Goal: Task Accomplishment & Management: Manage account settings

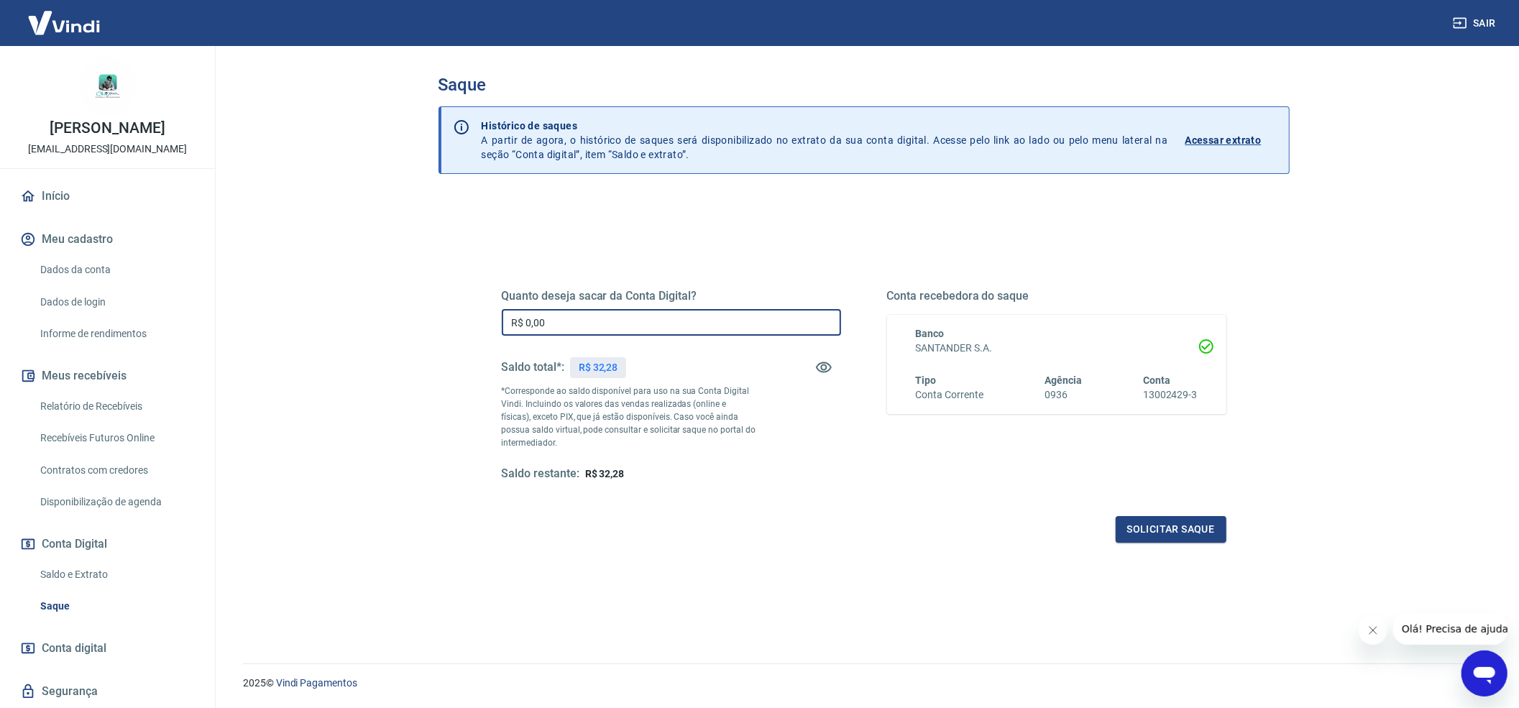
click at [593, 328] on input "R$ 0,00" at bounding box center [671, 322] width 339 height 27
type input "R$ 32,28"
click at [1142, 524] on button "Solicitar saque" at bounding box center [1171, 529] width 111 height 27
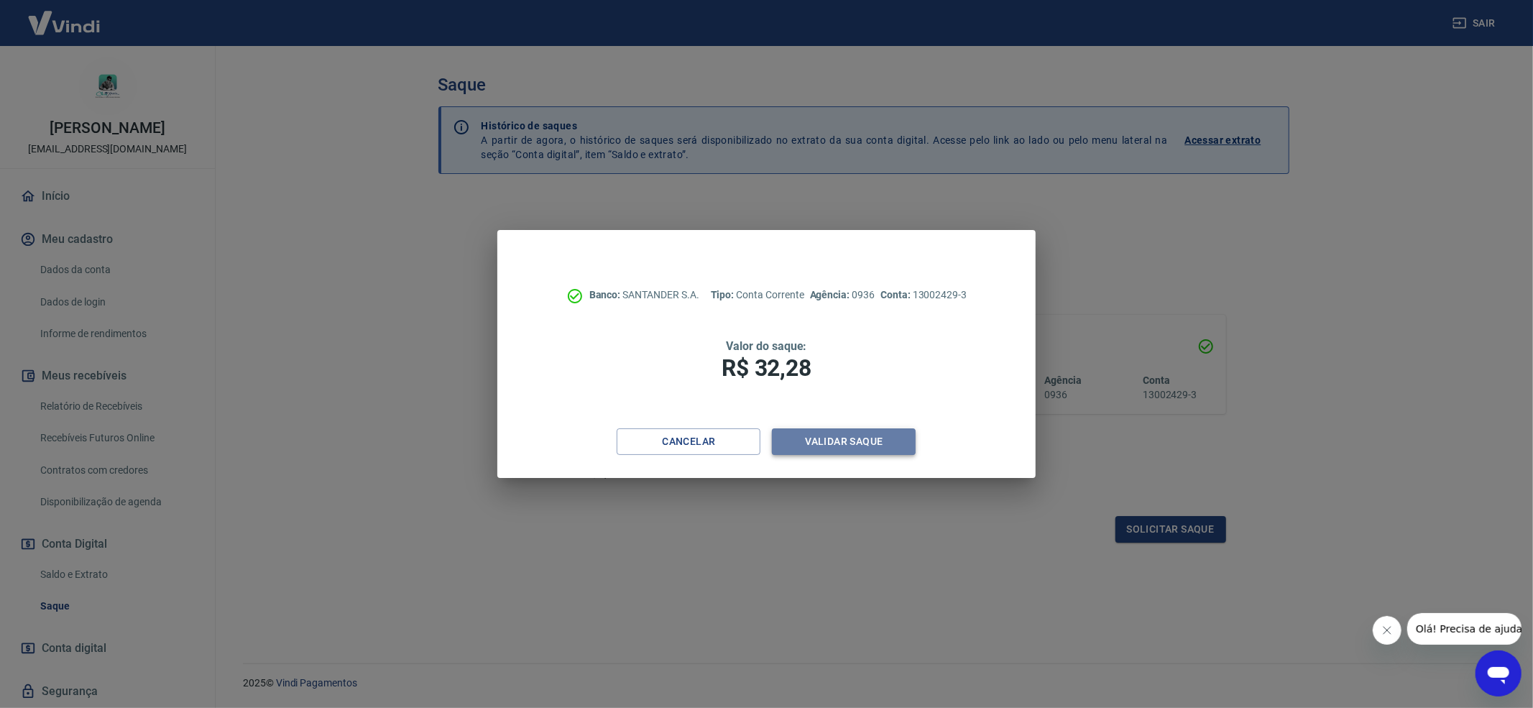
click at [855, 438] on button "Validar saque" at bounding box center [844, 441] width 144 height 27
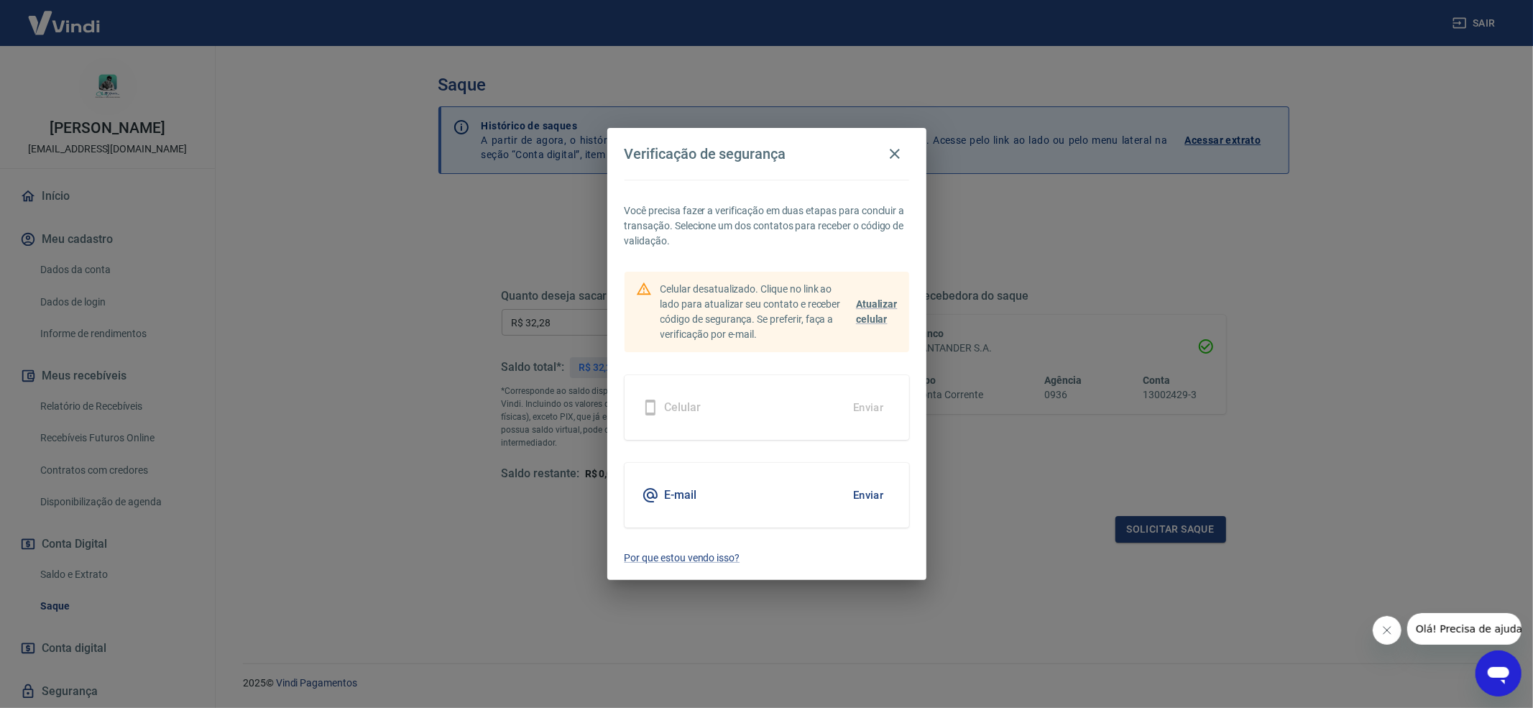
click at [868, 495] on button "Enviar" at bounding box center [868, 495] width 47 height 30
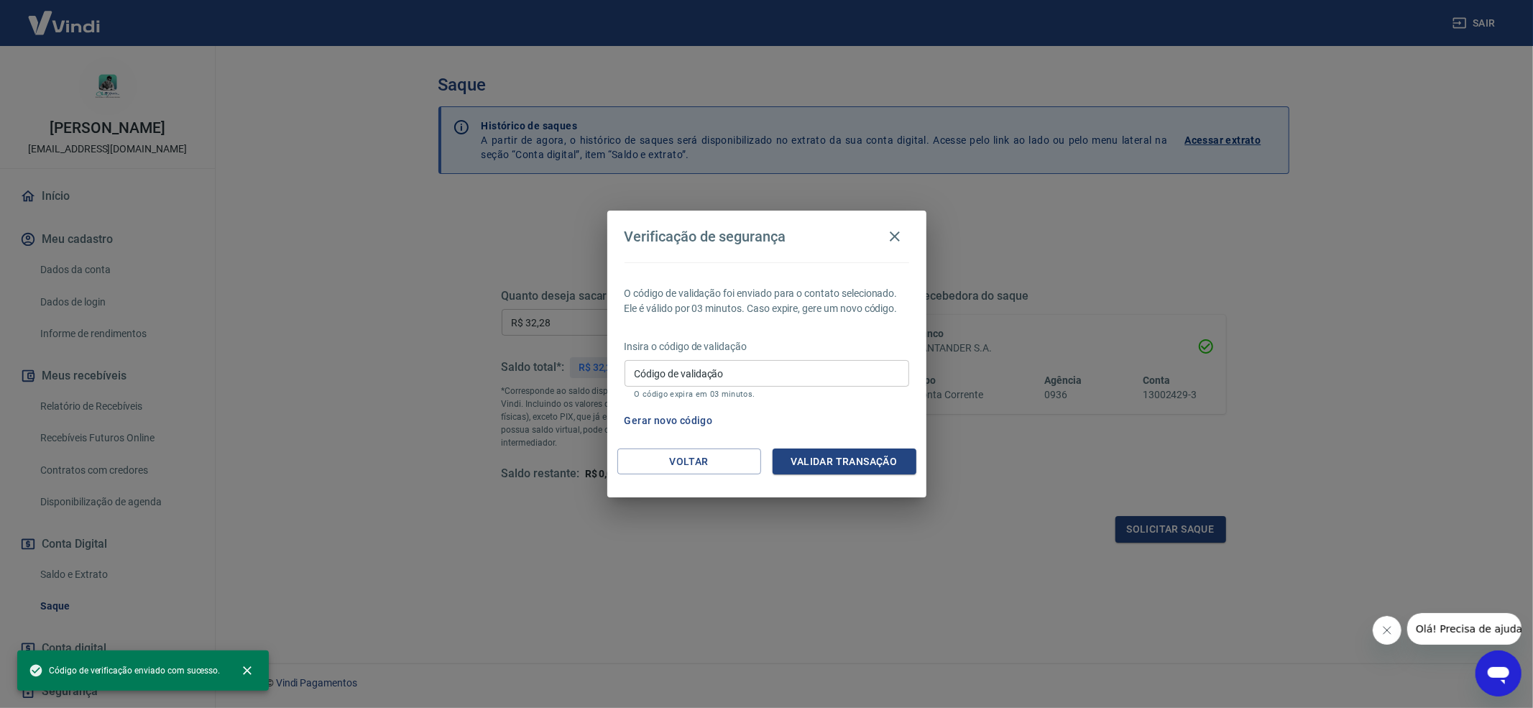
click at [689, 371] on div "Código de validação Código de validação O código expira em 03 minutos." at bounding box center [767, 379] width 285 height 39
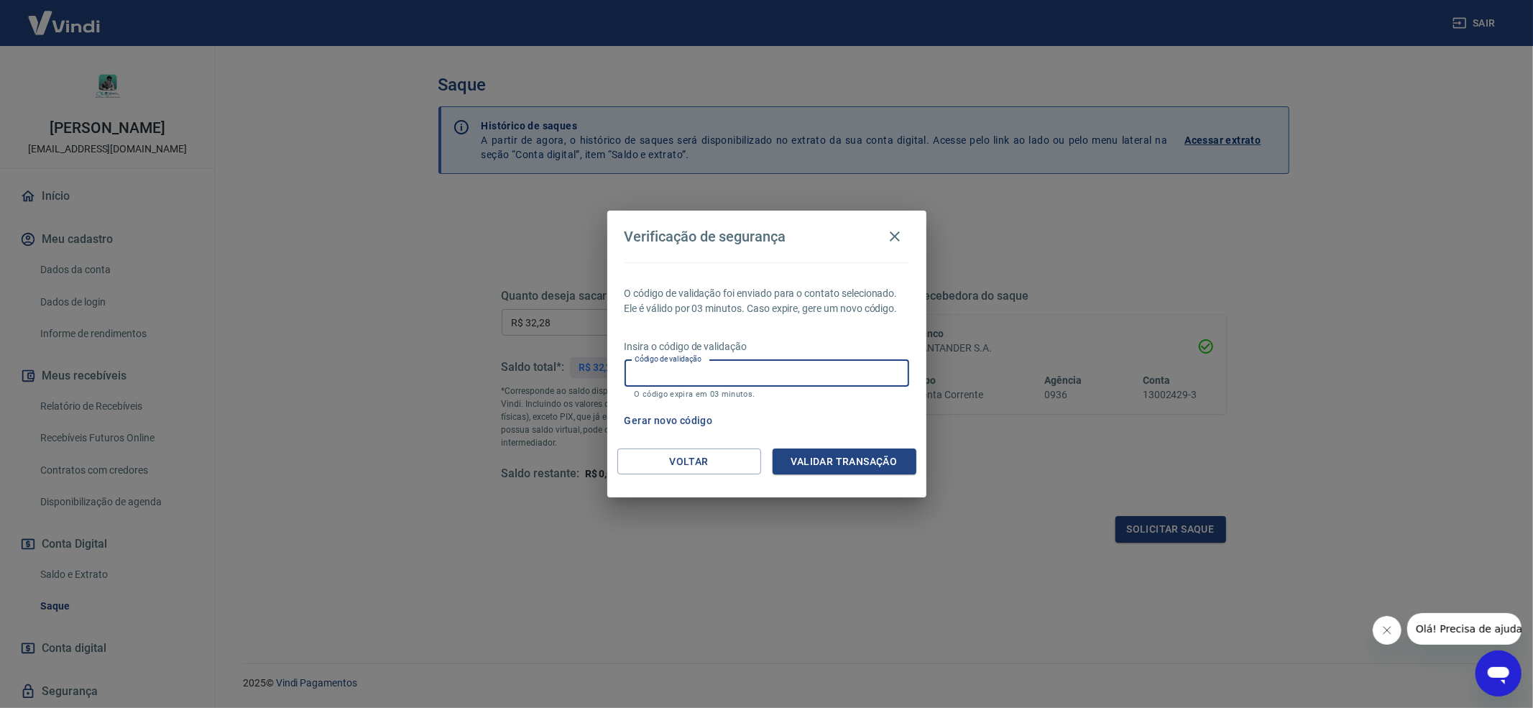
paste input "301494"
type input "301494"
click at [854, 457] on button "Validar transação" at bounding box center [845, 462] width 144 height 27
